Goal: Task Accomplishment & Management: Use online tool/utility

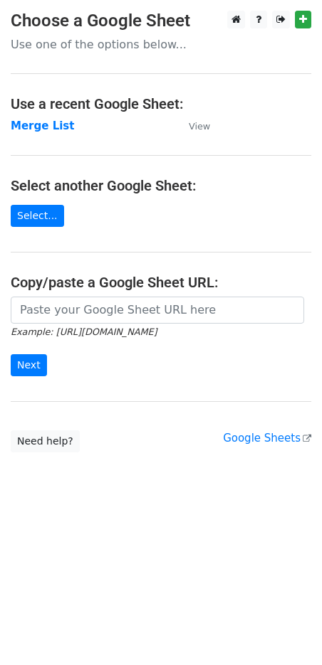
click at [31, 116] on main "Choose a Google Sheet Use one of the options below... Use a recent Google Sheet…" at bounding box center [161, 232] width 322 height 442
click at [22, 127] on strong "Merge List" at bounding box center [42, 126] width 63 height 13
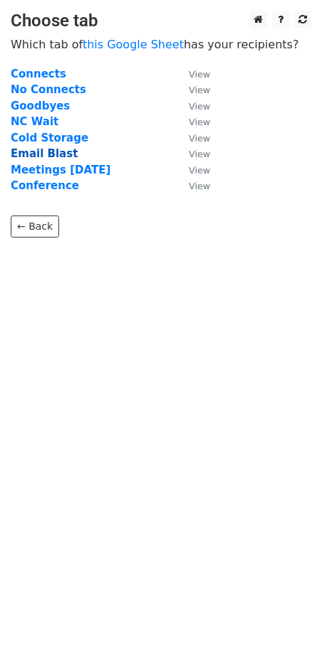
click at [42, 154] on strong "Email Blast" at bounding box center [44, 153] width 67 height 13
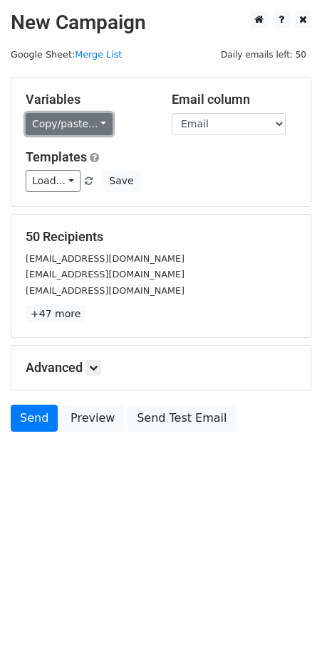
click at [76, 120] on link "Copy/paste..." at bounding box center [69, 124] width 87 height 22
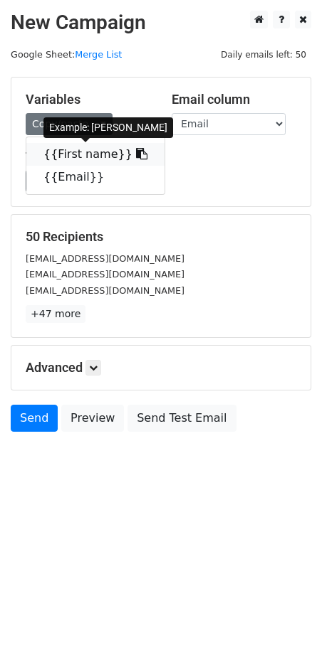
click at [62, 151] on link "{{First name}}" at bounding box center [95, 154] width 138 height 23
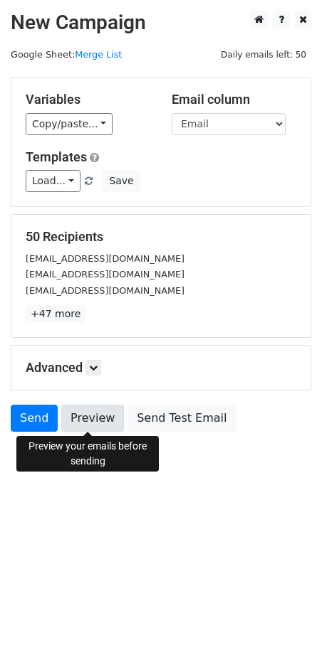
click at [100, 410] on link "Preview" at bounding box center [92, 418] width 63 height 27
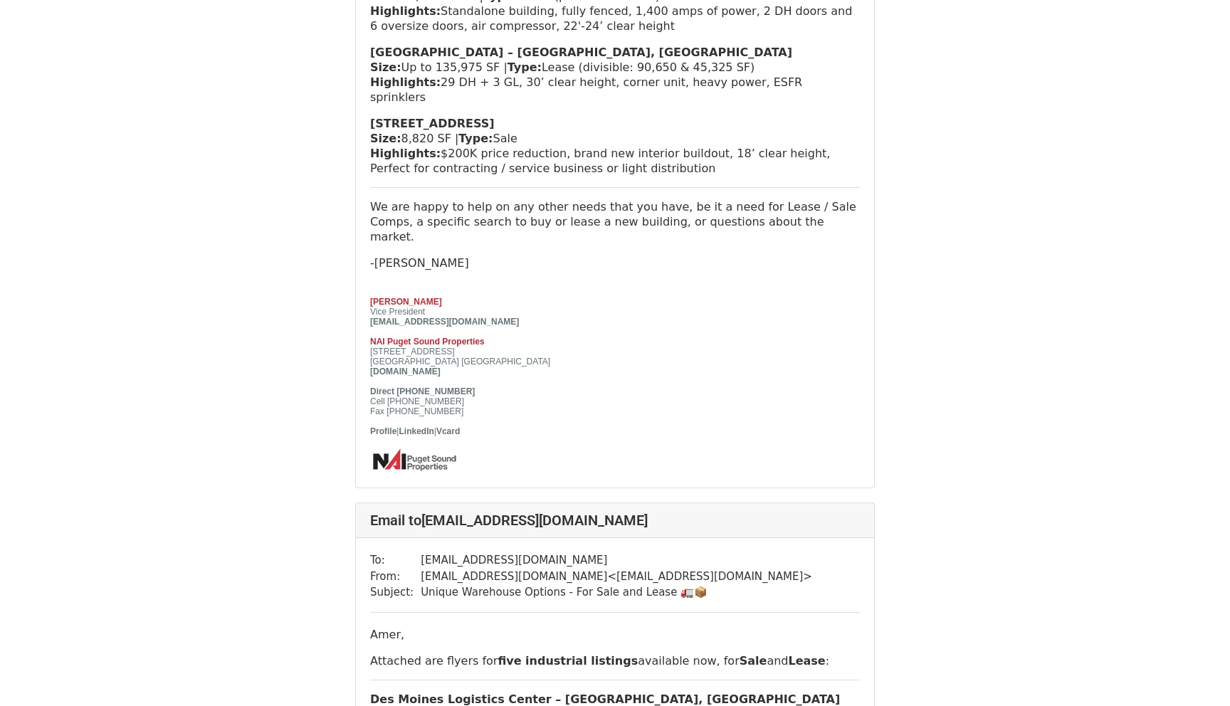
scroll to position [488, 0]
